Goal: Task Accomplishment & Management: Use online tool/utility

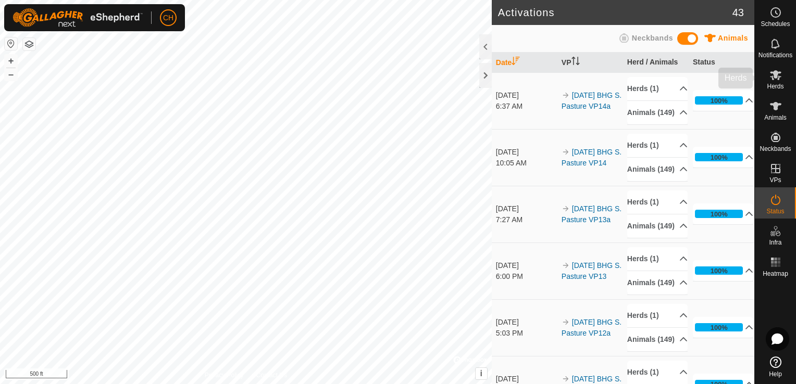
click at [776, 83] on span "Herds" at bounding box center [775, 86] width 17 height 6
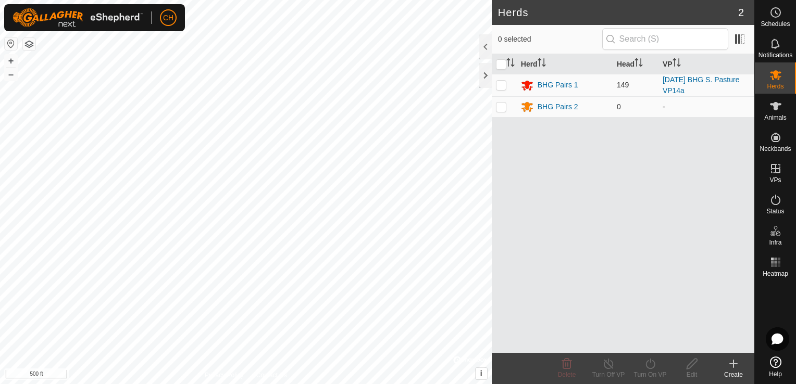
click at [504, 85] on p-checkbox at bounding box center [501, 85] width 10 height 8
checkbox input "true"
click at [653, 363] on icon at bounding box center [650, 364] width 13 height 13
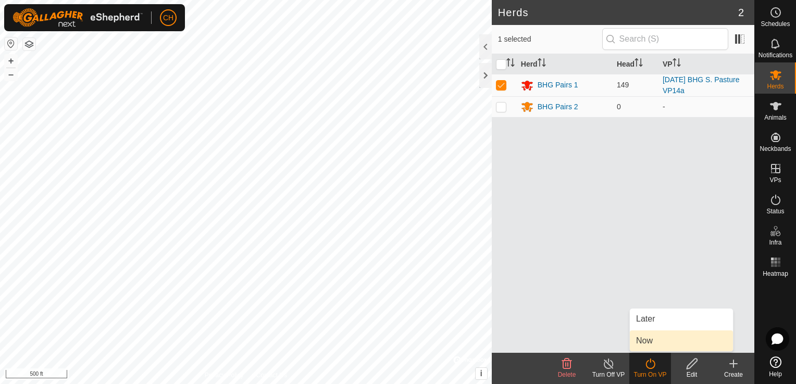
click at [653, 341] on link "Now" at bounding box center [681, 341] width 103 height 21
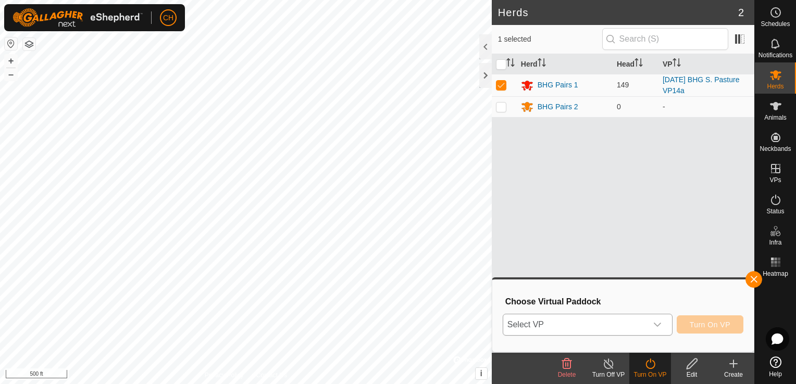
click at [659, 324] on icon "dropdown trigger" at bounding box center [657, 325] width 8 height 8
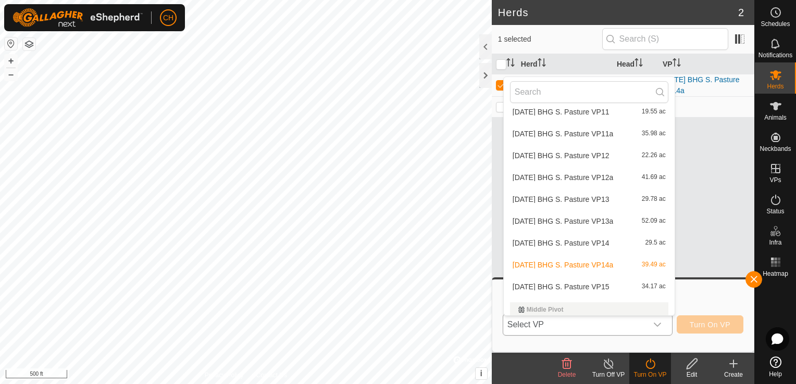
scroll to position [473, 0]
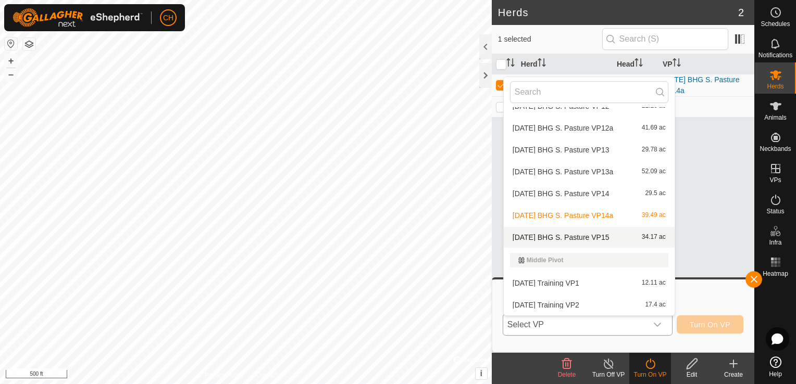
click at [601, 238] on li "[DATE] BHG S. Pasture VP15 34.17 ac" at bounding box center [589, 237] width 171 height 21
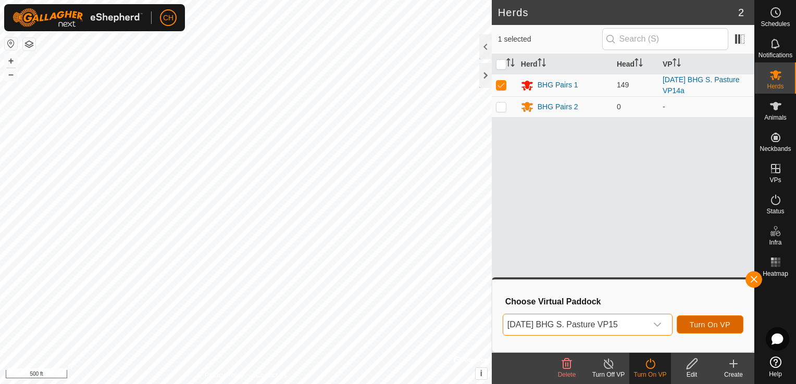
click at [720, 324] on span "Turn On VP" at bounding box center [710, 325] width 41 height 8
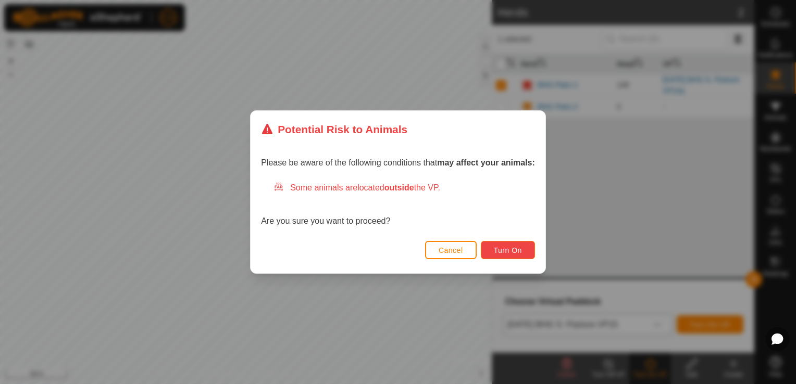
click at [510, 254] on span "Turn On" at bounding box center [508, 250] width 28 height 8
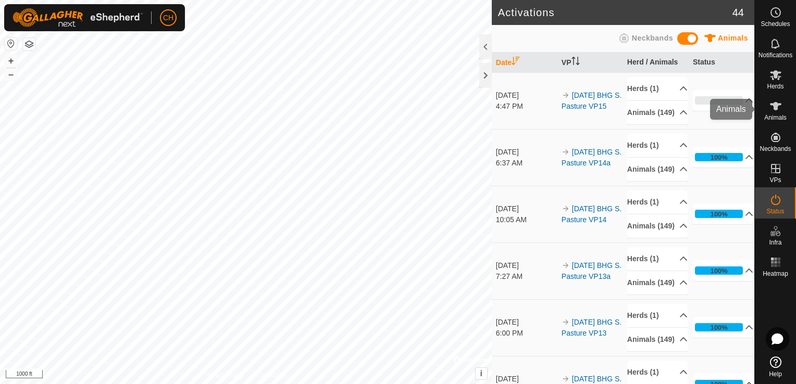
click at [780, 105] on icon at bounding box center [775, 106] width 13 height 13
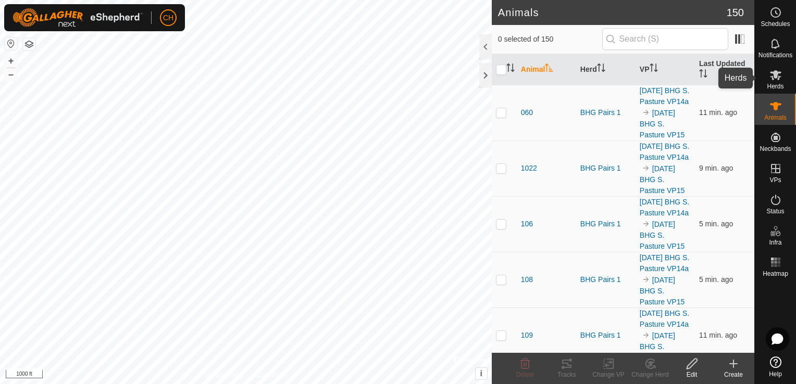
click at [786, 82] on div "Herds" at bounding box center [775, 78] width 41 height 31
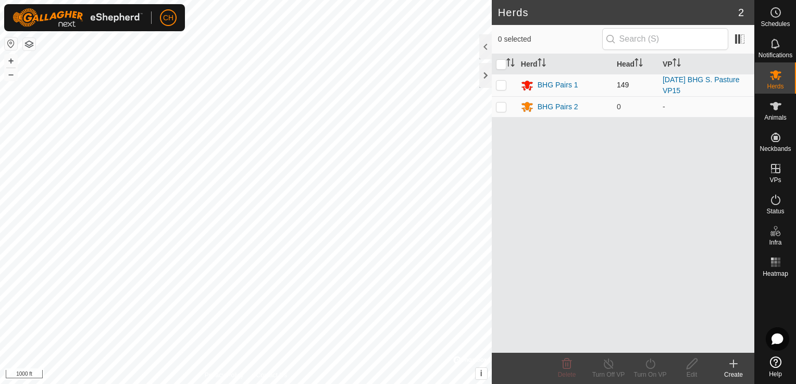
click at [502, 86] on p-checkbox at bounding box center [501, 85] width 10 height 8
checkbox input "false"
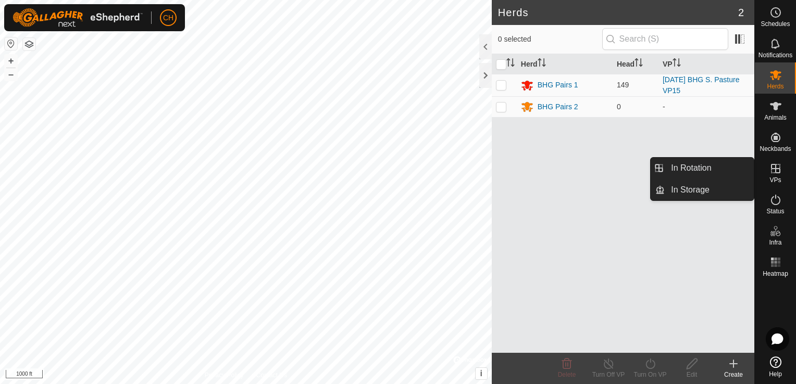
click at [774, 173] on icon at bounding box center [775, 169] width 13 height 13
click at [690, 168] on link "In Rotation" at bounding box center [709, 168] width 89 height 21
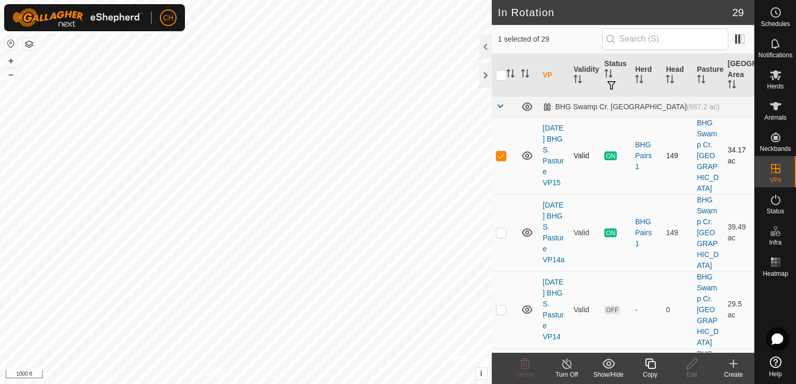
checkbox input "false"
checkbox input "true"
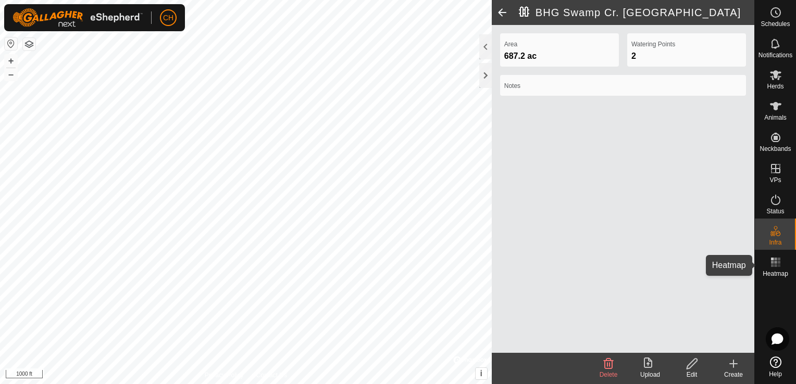
click at [769, 263] on icon at bounding box center [775, 262] width 13 height 13
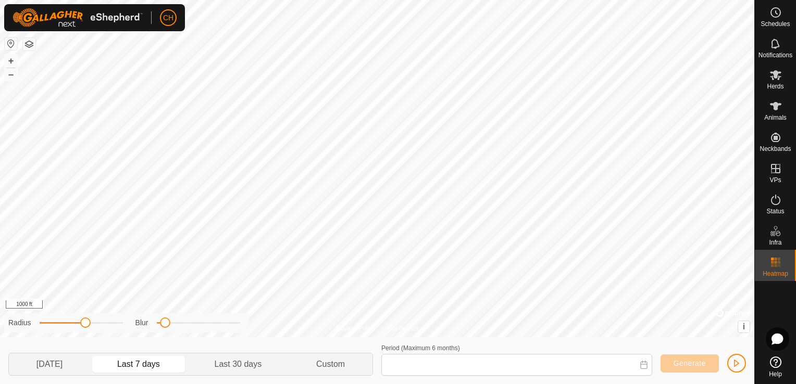
type input "[DATE] - [DATE]"
click at [772, 203] on icon at bounding box center [775, 200] width 9 height 10
